Goal: Book appointment/travel/reservation

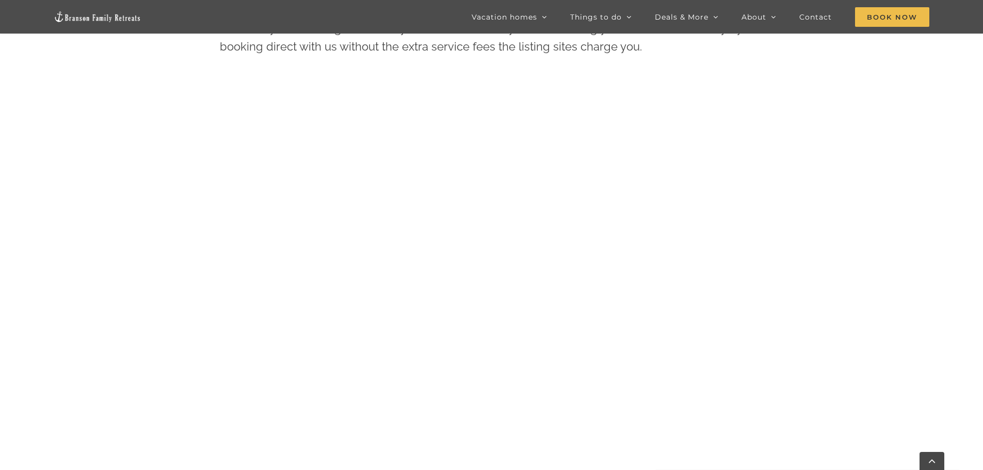
scroll to position [522, 0]
